Goal: Find specific fact: Find specific fact

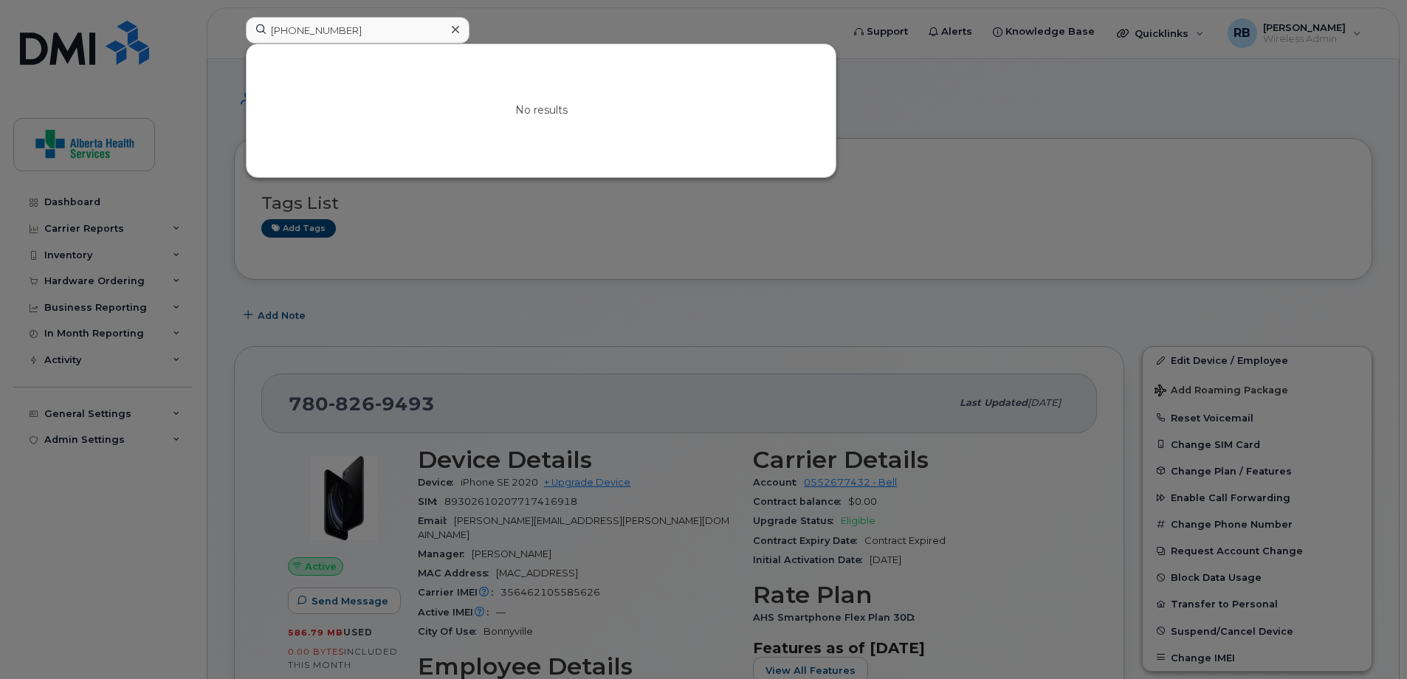
click at [234, 28] on div "[PHONE_NUMBER] No results" at bounding box center [539, 33] width 610 height 32
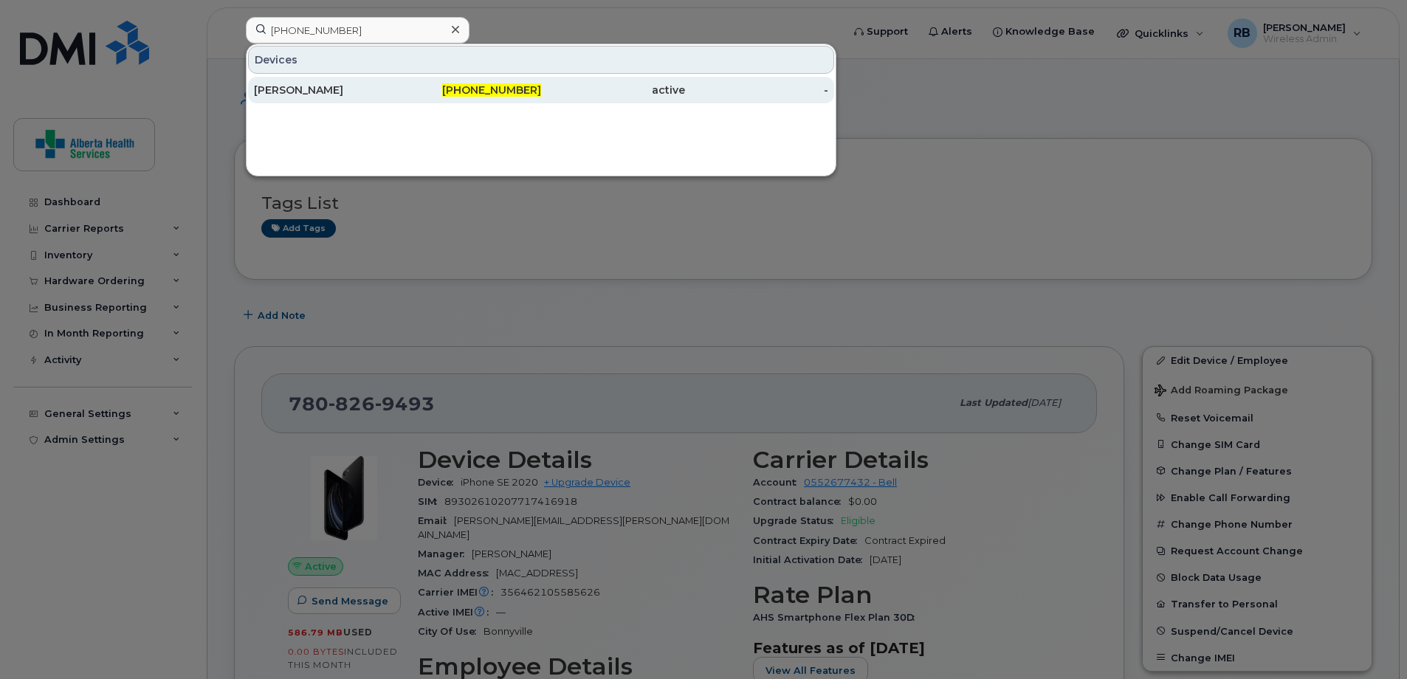
type input "[PHONE_NUMBER]"
click at [494, 97] on div "[PHONE_NUMBER]" at bounding box center [470, 90] width 144 height 15
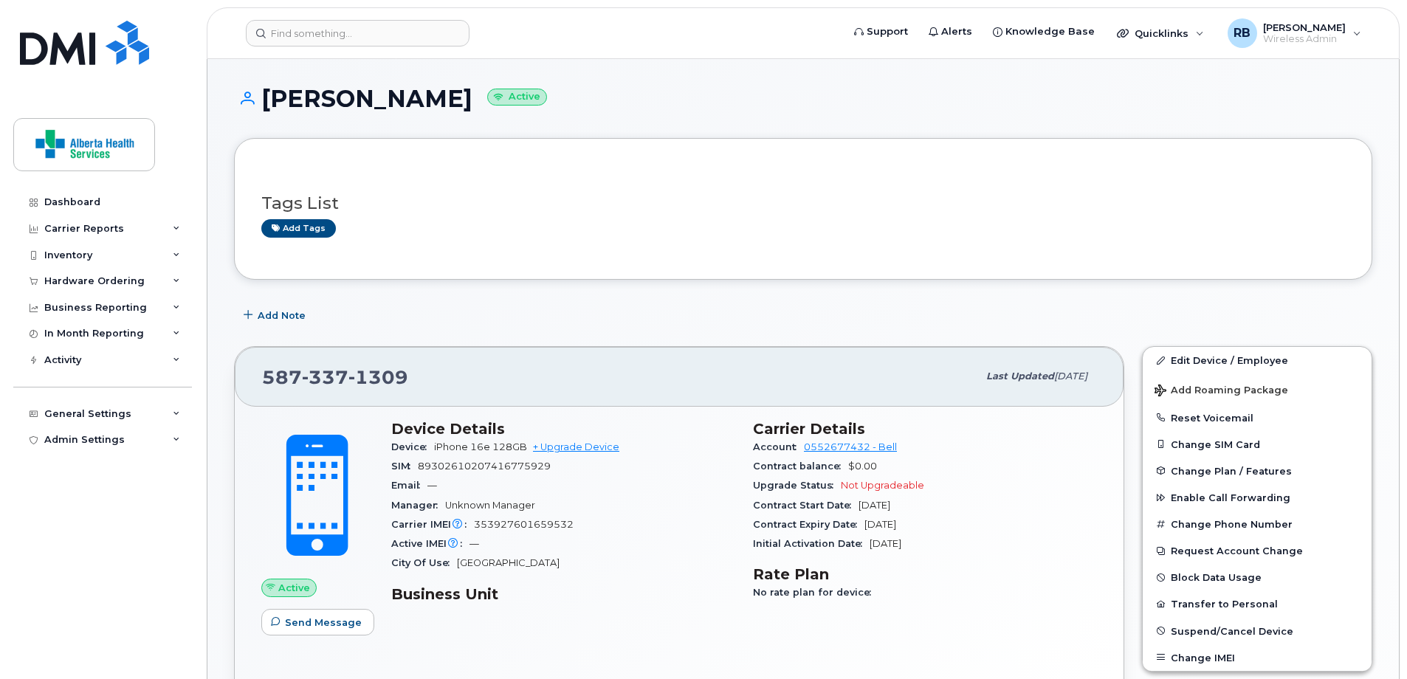
click at [1043, 177] on div "Tags List Add tags" at bounding box center [803, 208] width 1084 height 87
